Goal: Check status: Check status

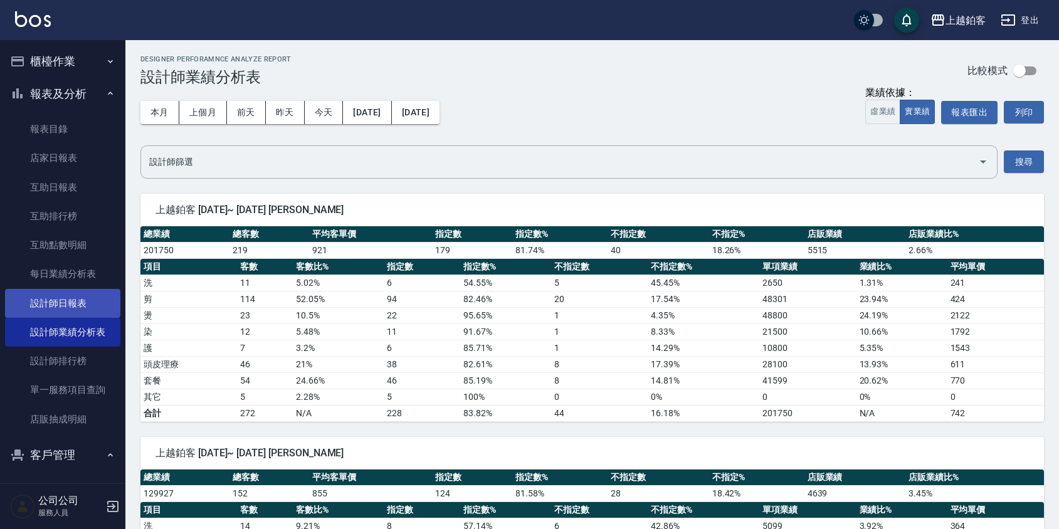
click at [69, 305] on link "設計師日報表" at bounding box center [62, 303] width 115 height 29
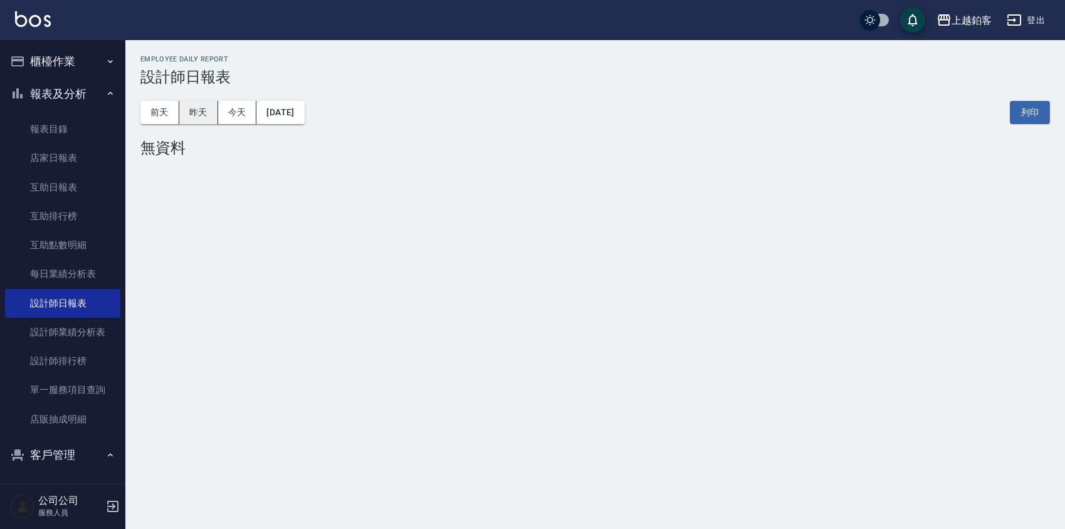
click at [196, 111] on button "昨天" at bounding box center [198, 112] width 39 height 23
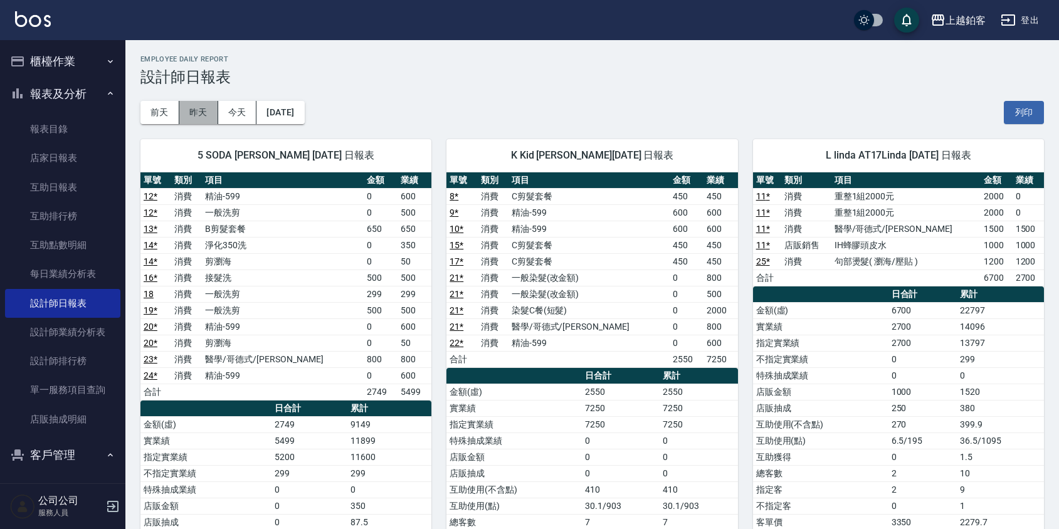
click at [207, 117] on button "昨天" at bounding box center [198, 112] width 39 height 23
click at [90, 98] on button "報表及分析" at bounding box center [62, 94] width 115 height 33
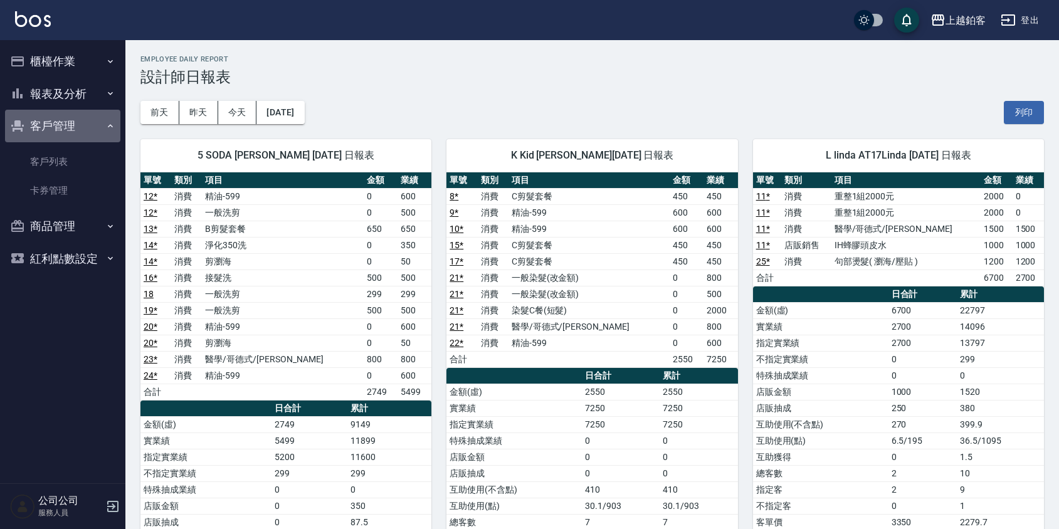
click at [74, 125] on button "客戶管理" at bounding box center [62, 126] width 115 height 33
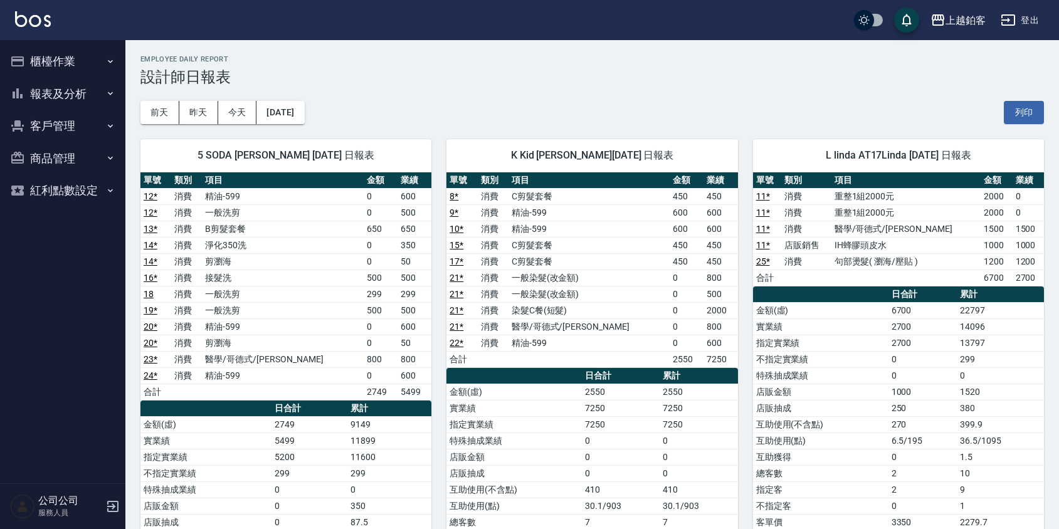
click at [105, 62] on icon "button" at bounding box center [110, 61] width 10 height 10
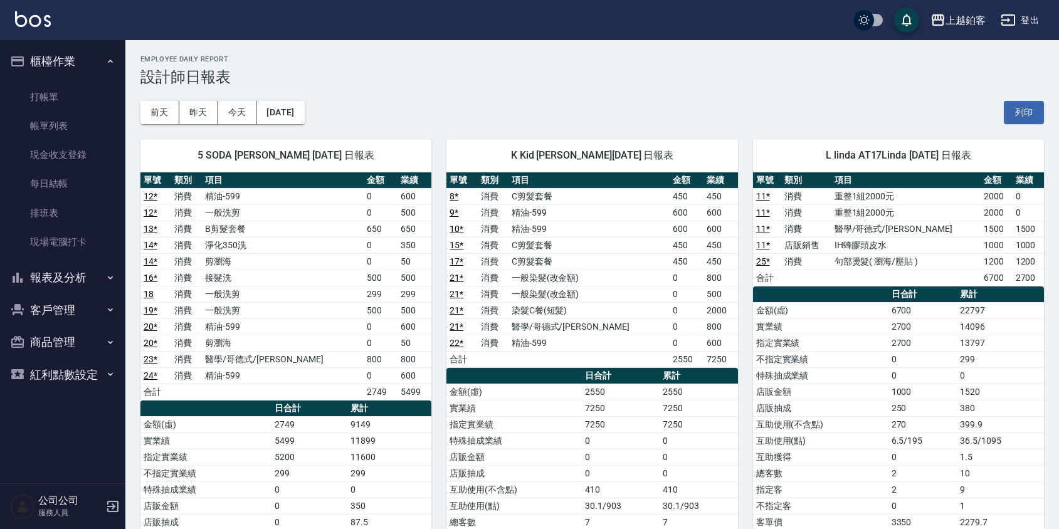
click at [105, 62] on icon "button" at bounding box center [110, 61] width 10 height 10
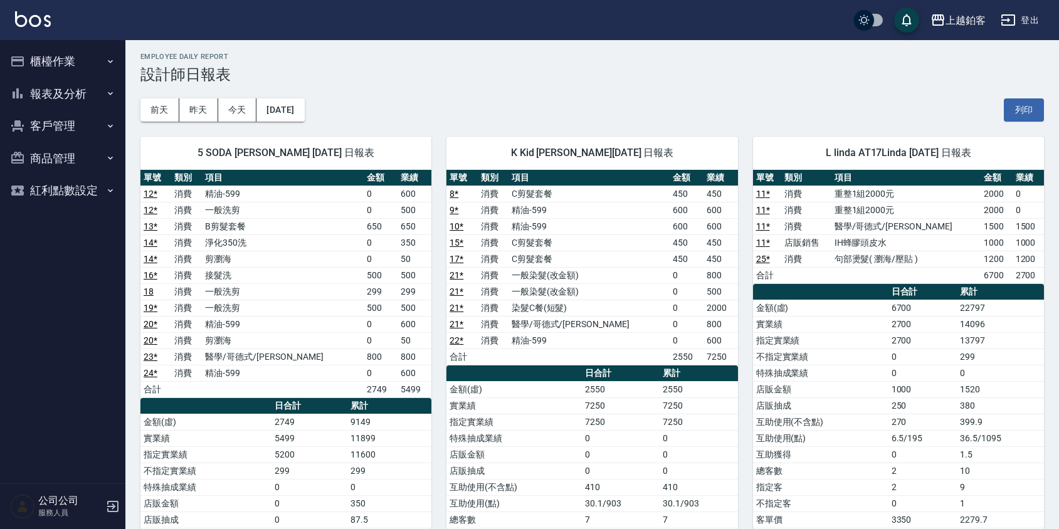
scroll to position [6, 0]
